Goal: Obtain resource: Obtain resource

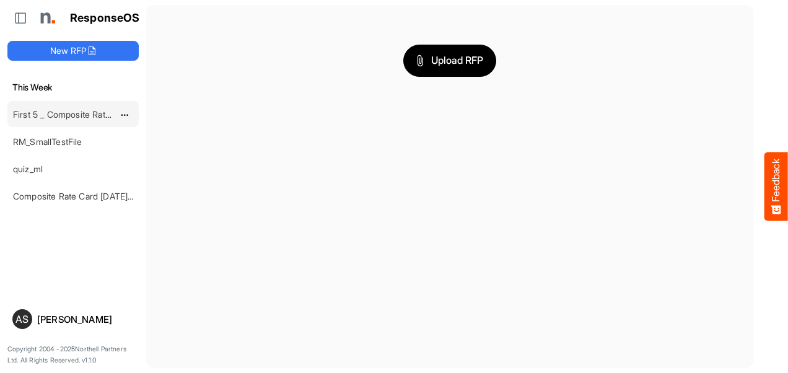
click at [60, 114] on link "First 5 _ Composite Rate Card [DATE]" at bounding box center [87, 114] width 149 height 11
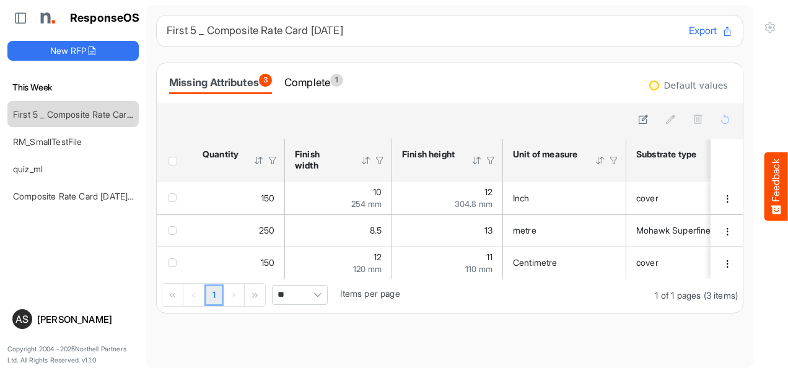
click at [654, 84] on div at bounding box center [654, 86] width 10 height 10
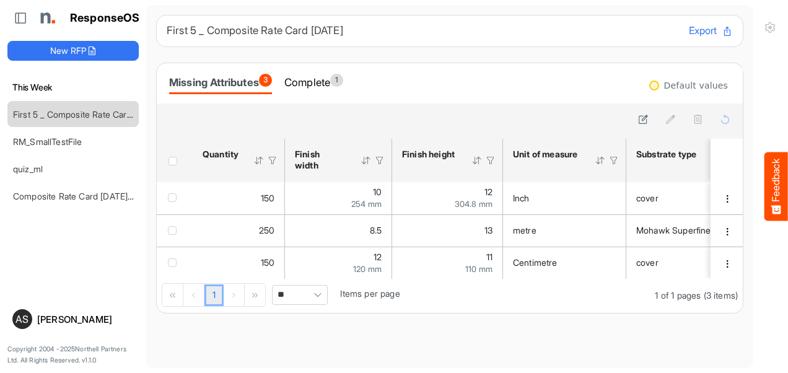
click at [654, 84] on div at bounding box center [654, 86] width 10 height 10
click at [649, 87] on div at bounding box center [654, 86] width 10 height 10
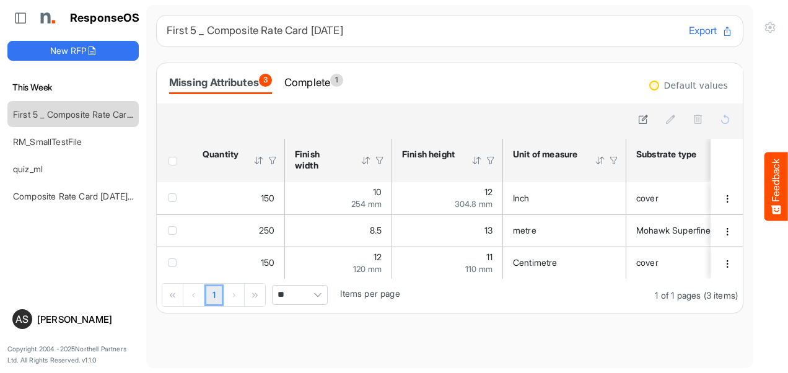
click at [673, 84] on div "Default values" at bounding box center [696, 85] width 64 height 9
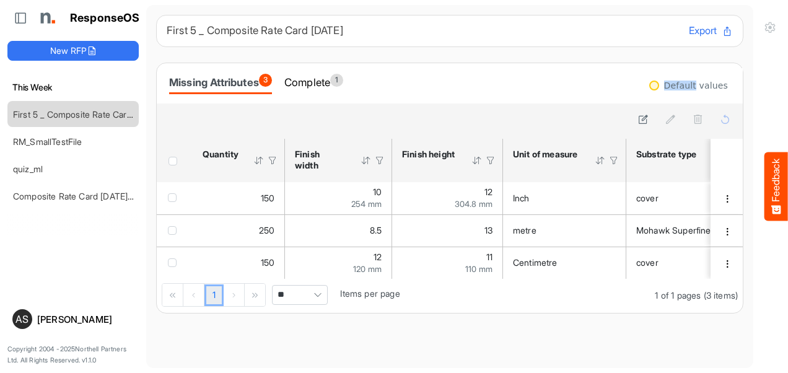
click at [673, 84] on div "Default values" at bounding box center [696, 85] width 64 height 9
click at [673, 88] on div "Default values" at bounding box center [696, 85] width 64 height 9
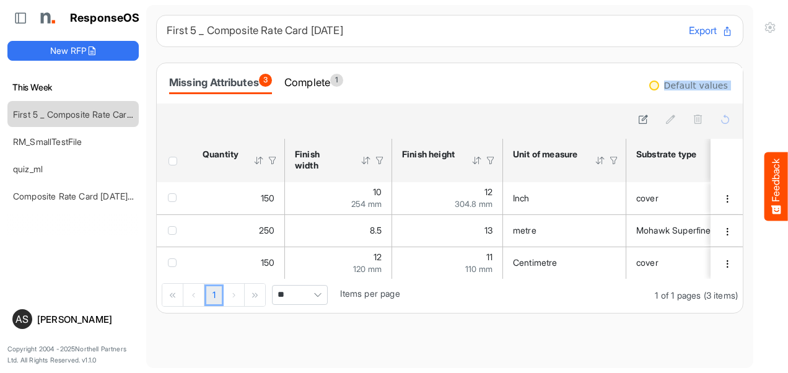
click at [673, 88] on div "Default values" at bounding box center [696, 85] width 64 height 9
click at [310, 149] on div "Finish width" at bounding box center [320, 160] width 50 height 22
click at [366, 162] on div at bounding box center [366, 160] width 11 height 11
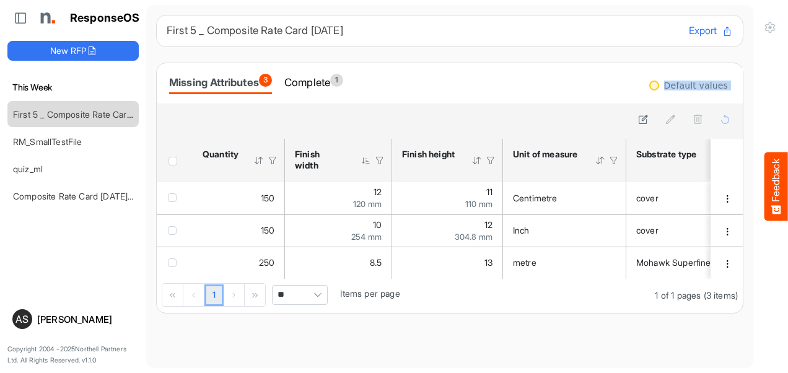
click at [366, 162] on div at bounding box center [366, 160] width 11 height 11
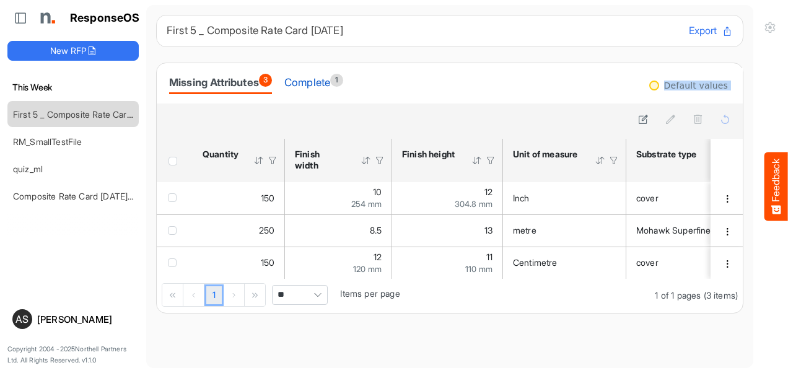
click at [318, 74] on div "Complete 1" at bounding box center [313, 82] width 59 height 17
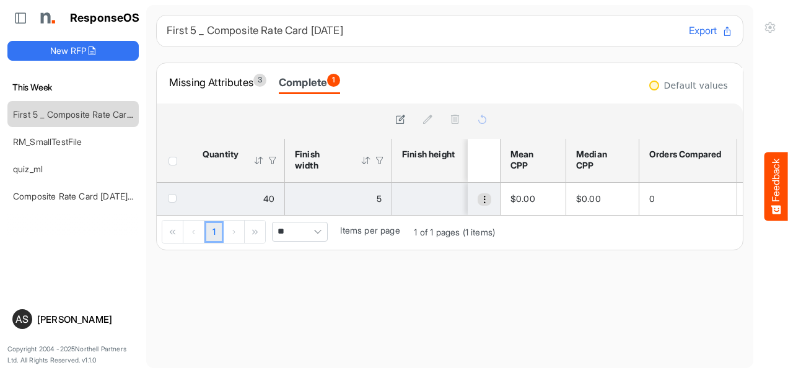
click at [480, 198] on span "dropdownbutton" at bounding box center [484, 199] width 9 height 9
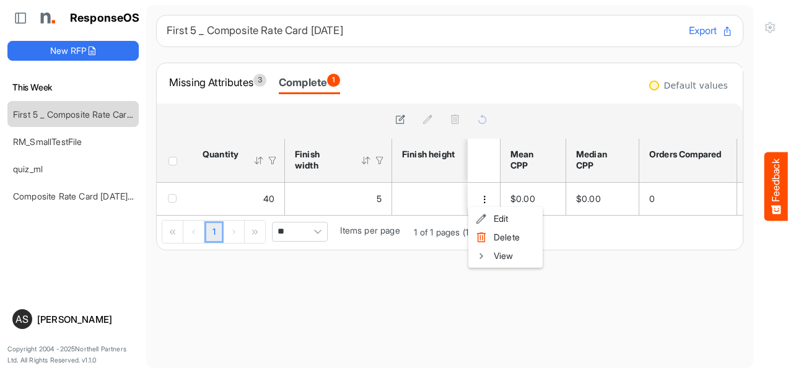
scroll to position [0, 202]
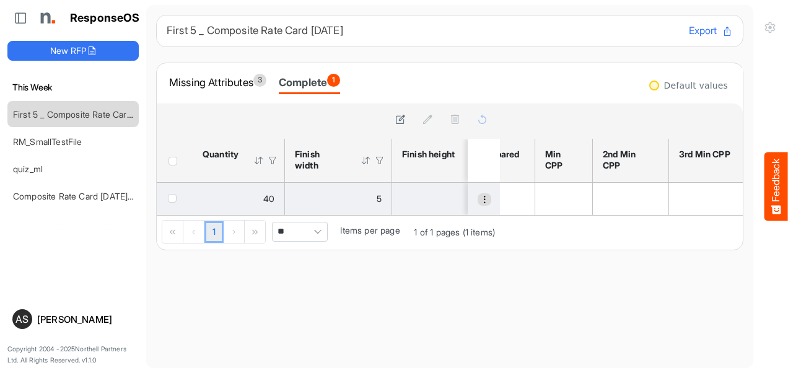
click at [480, 201] on span "dropdownbutton" at bounding box center [484, 199] width 9 height 9
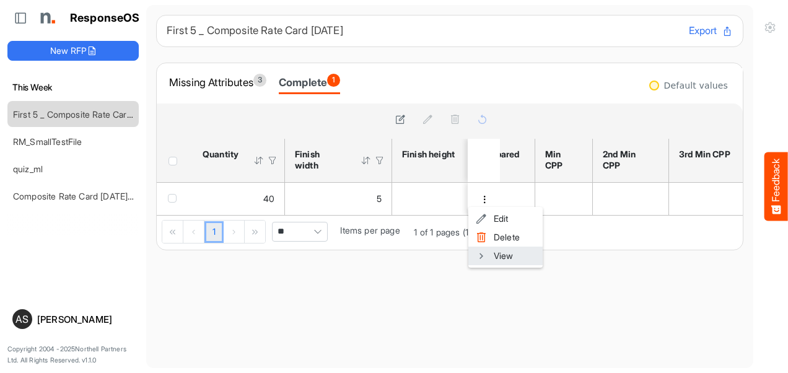
click at [481, 252] on span at bounding box center [481, 256] width 11 height 19
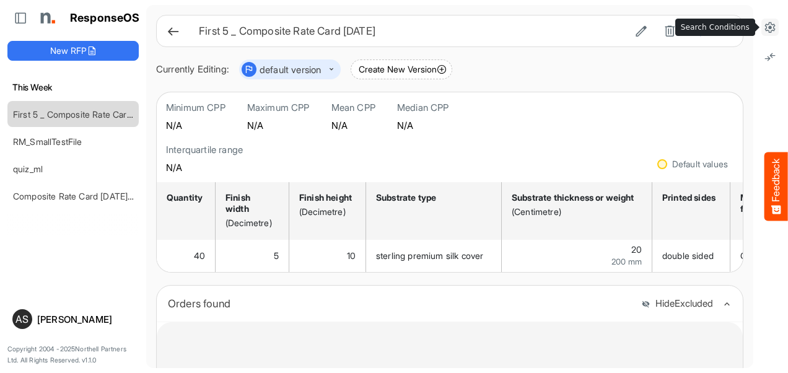
click at [773, 27] on icon at bounding box center [770, 27] width 12 height 12
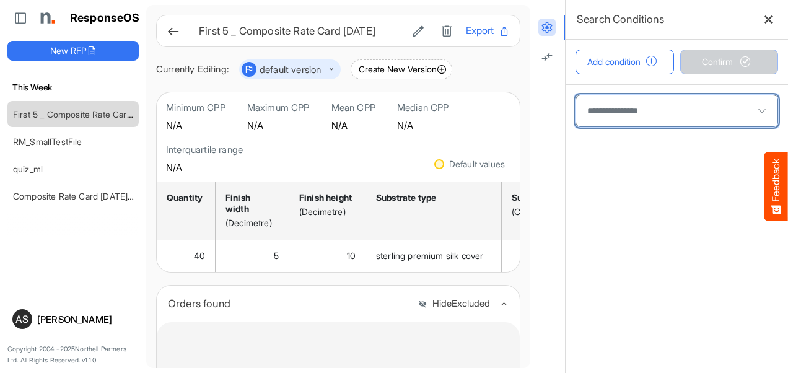
click at [649, 113] on span at bounding box center [676, 110] width 201 height 31
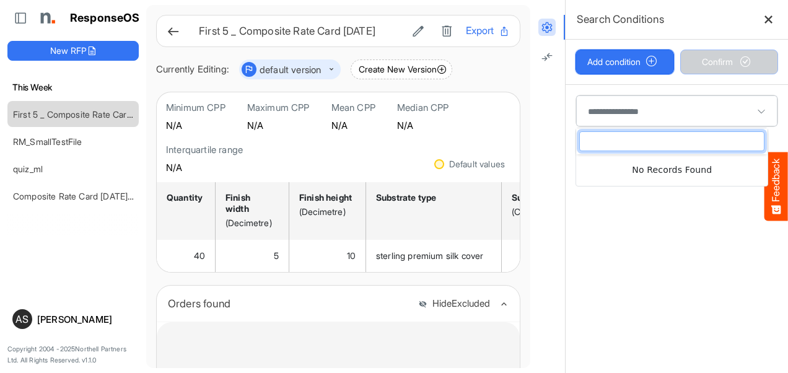
click at [612, 67] on button "Add condition" at bounding box center [625, 62] width 99 height 25
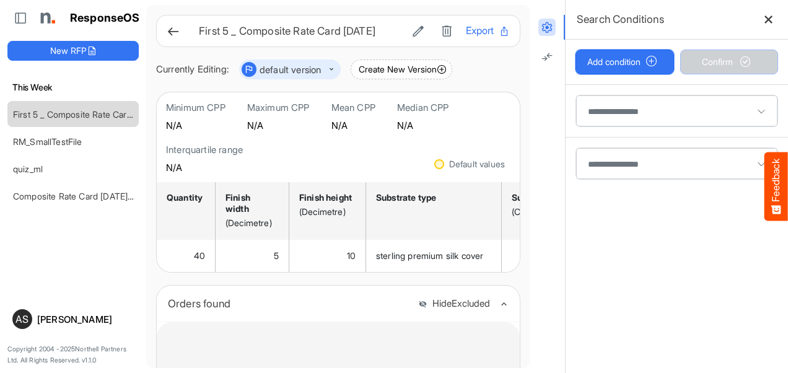
click at [612, 67] on button "Add condition" at bounding box center [625, 62] width 99 height 25
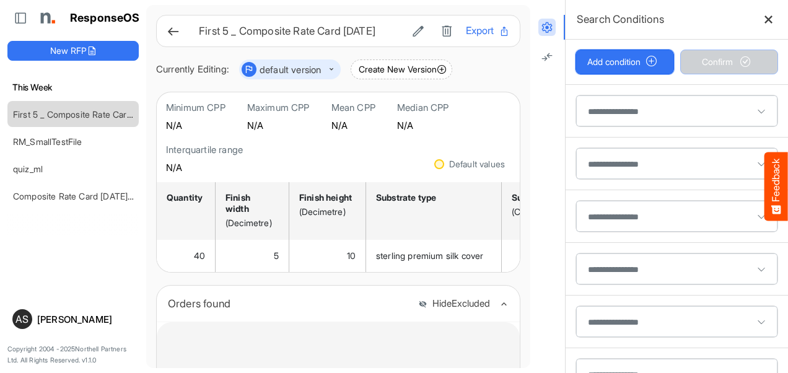
click at [612, 67] on button "Add condition" at bounding box center [625, 62] width 99 height 25
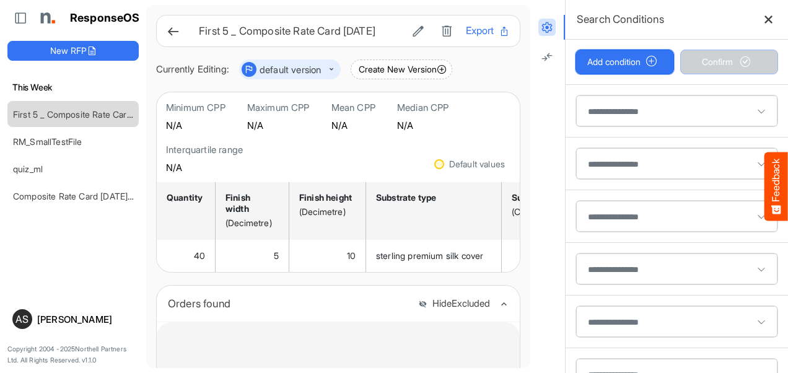
click at [612, 67] on button "Add condition" at bounding box center [625, 62] width 99 height 25
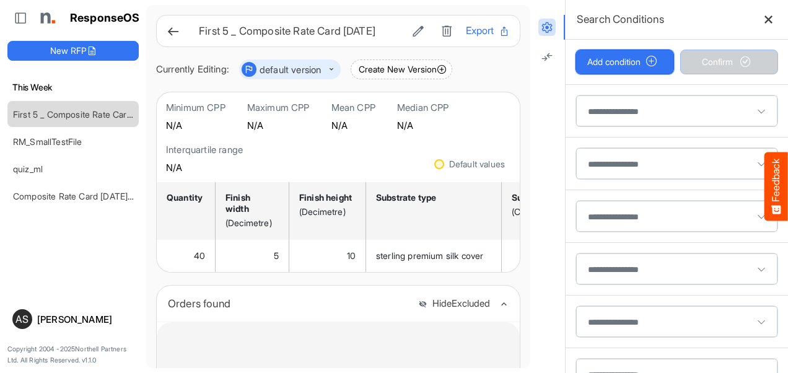
click at [612, 67] on button "Add condition" at bounding box center [625, 62] width 99 height 25
drag, startPoint x: 612, startPoint y: 67, endPoint x: 767, endPoint y: 17, distance: 162.6
click at [767, 17] on div "Search Conditions Add condition Confirm" at bounding box center [676, 186] width 223 height 373
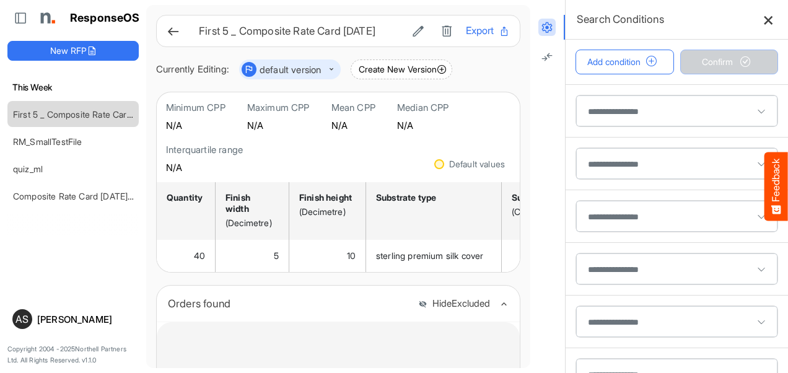
click at [767, 17] on icon at bounding box center [768, 19] width 11 height 11
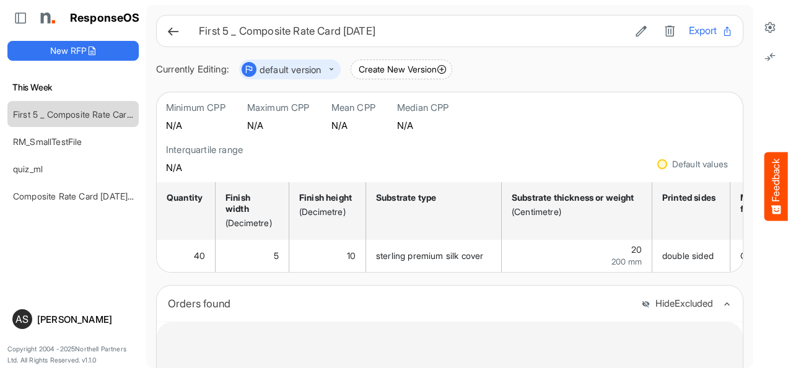
click at [173, 33] on icon at bounding box center [173, 31] width 13 height 13
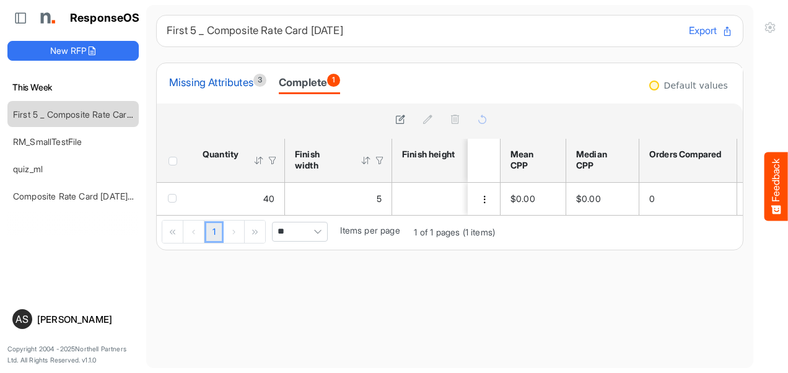
click at [243, 76] on div "Missing Attributes 3" at bounding box center [217, 82] width 97 height 17
